Goal: Task Accomplishment & Management: Complete application form

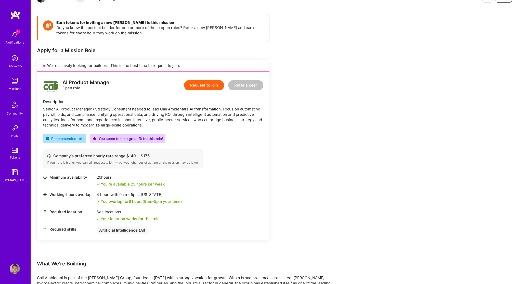
scroll to position [60, 0]
click at [209, 85] on button "Request to join" at bounding box center [204, 85] width 40 height 10
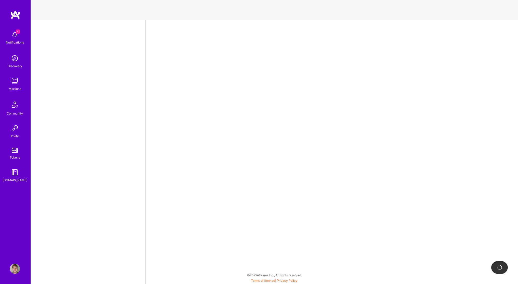
select select "US"
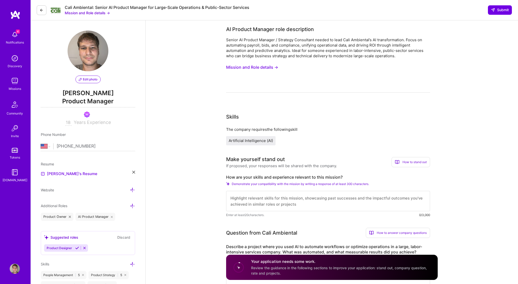
click at [265, 195] on textarea at bounding box center [328, 201] width 204 height 20
type textarea "I've built AI based systems from zero to one at [GEOGRAPHIC_DATA]. I understand…"
click at [112, 145] on input "[PHONE_NUMBER]" at bounding box center [96, 146] width 78 height 15
type input "[PHONE_NUMBER]"
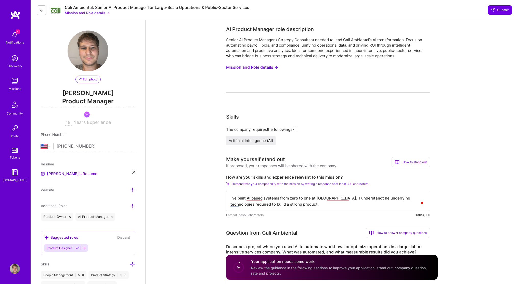
click at [278, 206] on textarea "I've built AI based systems from zero to one at [GEOGRAPHIC_DATA]. I understand…" at bounding box center [328, 201] width 204 height 20
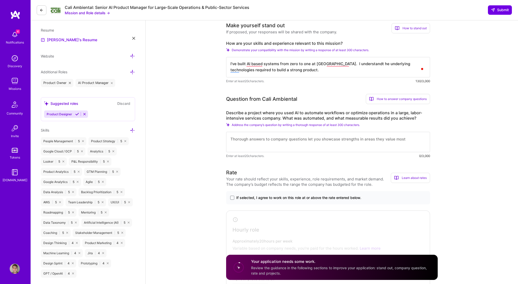
scroll to position [153, 0]
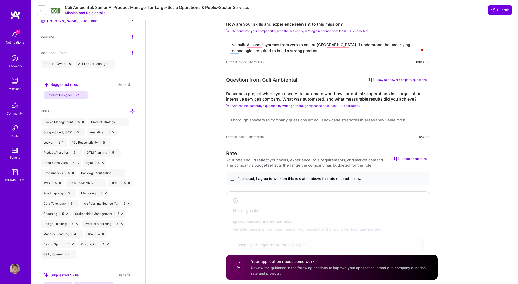
click at [232, 181] on span at bounding box center [232, 179] width 4 height 4
click at [0, 0] on input "If selected, I agree to work on this role at or above the rate entered below." at bounding box center [0, 0] width 0 height 0
click at [233, 150] on div "Rate" at bounding box center [231, 154] width 11 height 8
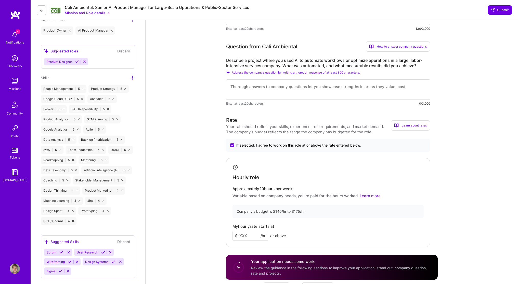
scroll to position [191, 0]
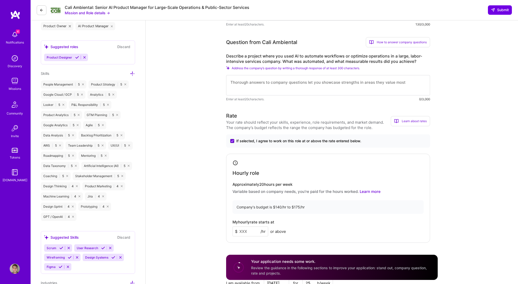
click at [248, 233] on input at bounding box center [250, 232] width 36 height 10
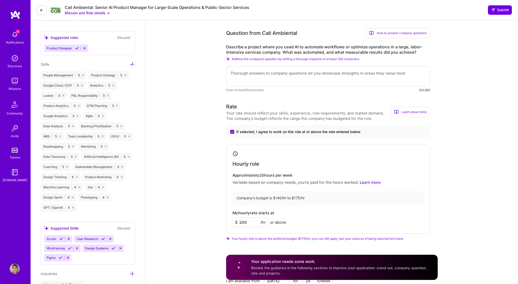
scroll to position [200, 0]
drag, startPoint x: 252, startPoint y: 225, endPoint x: 212, endPoint y: 214, distance: 41.3
type input "185"
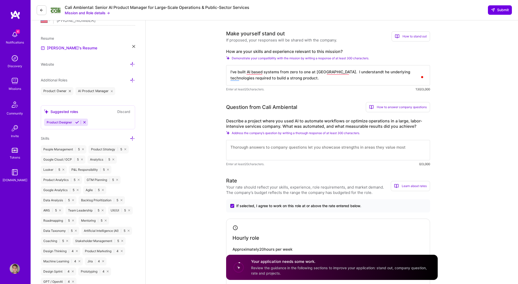
scroll to position [73, 0]
